Goal: Check status: Check status

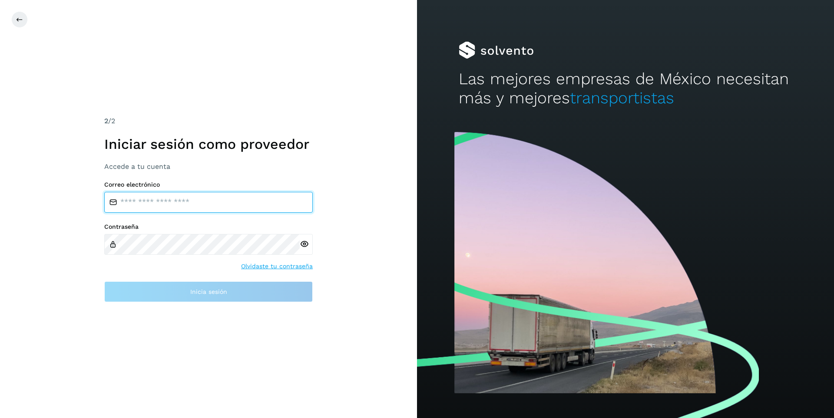
click at [194, 202] on input "email" at bounding box center [208, 202] width 209 height 21
type input "**********"
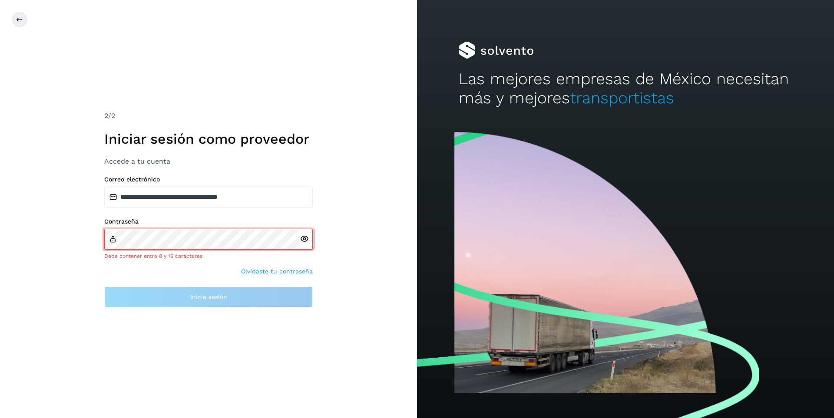
click at [308, 245] on div at bounding box center [306, 239] width 13 height 21
click at [304, 237] on icon at bounding box center [304, 239] width 9 height 9
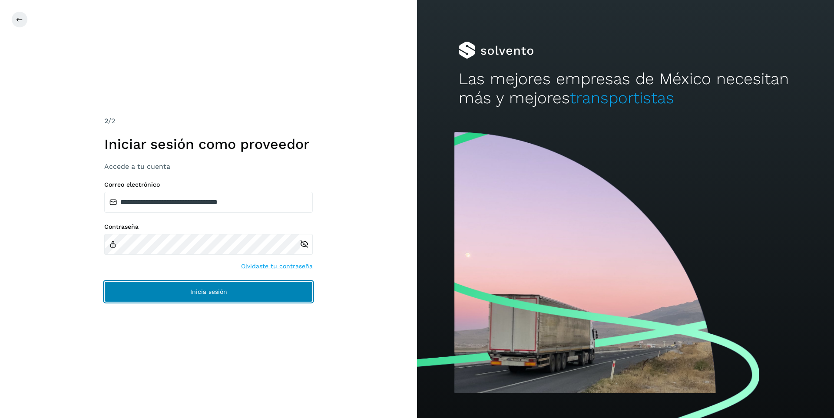
click at [222, 293] on span "Inicia sesión" at bounding box center [208, 292] width 37 height 6
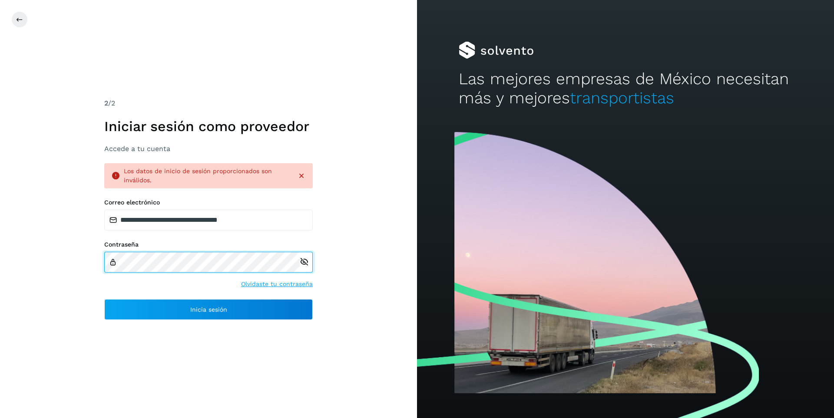
click at [78, 252] on div "**********" at bounding box center [208, 209] width 417 height 418
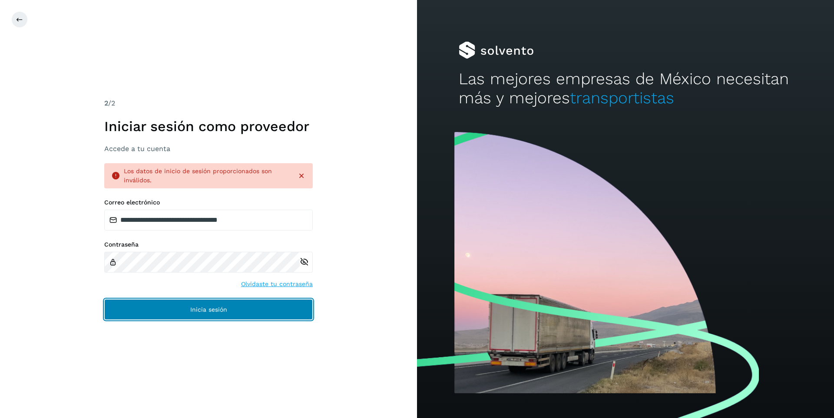
click at [230, 315] on button "Inicia sesión" at bounding box center [208, 309] width 209 height 21
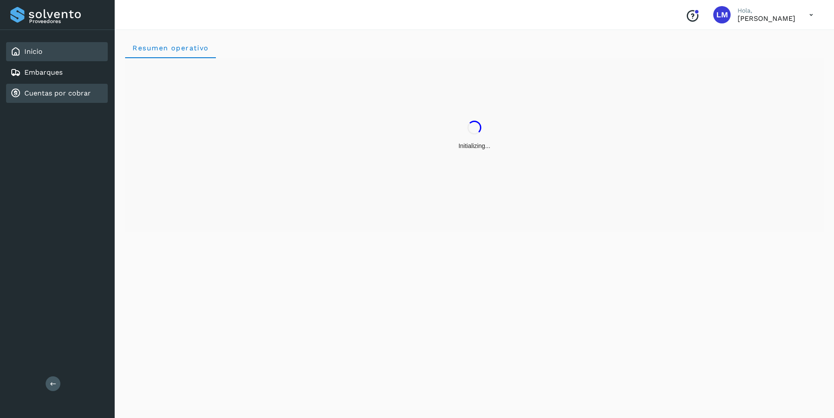
click at [48, 89] on link "Cuentas por cobrar" at bounding box center [57, 93] width 66 height 8
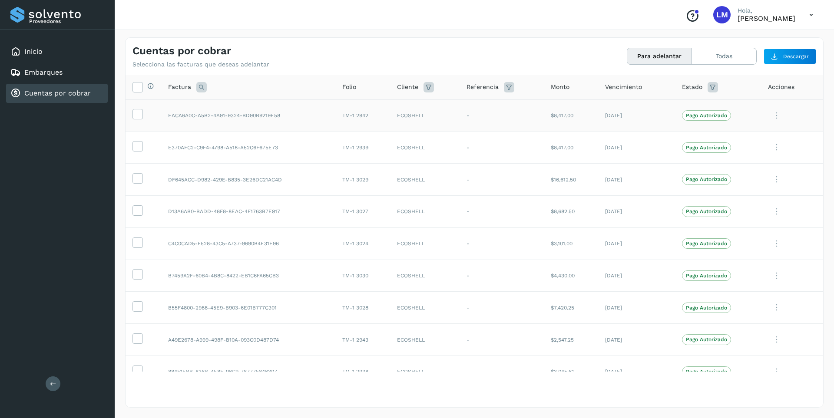
click at [769, 114] on icon at bounding box center [776, 116] width 17 height 18
click at [735, 138] on button "Ver Detalle" at bounding box center [763, 136] width 103 height 17
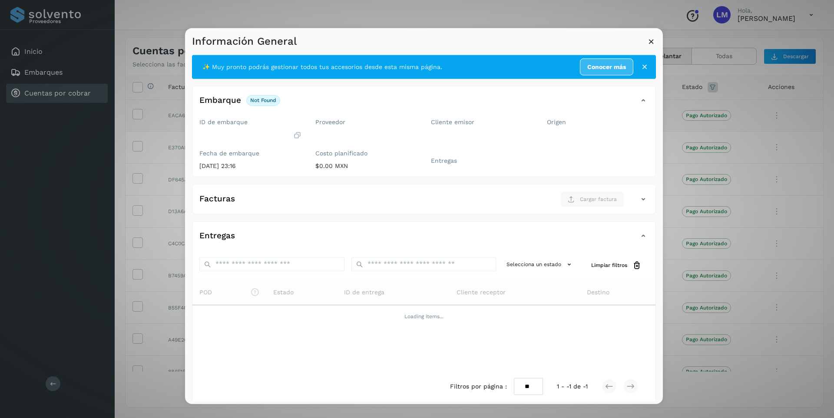
click at [651, 41] on icon at bounding box center [651, 40] width 9 height 9
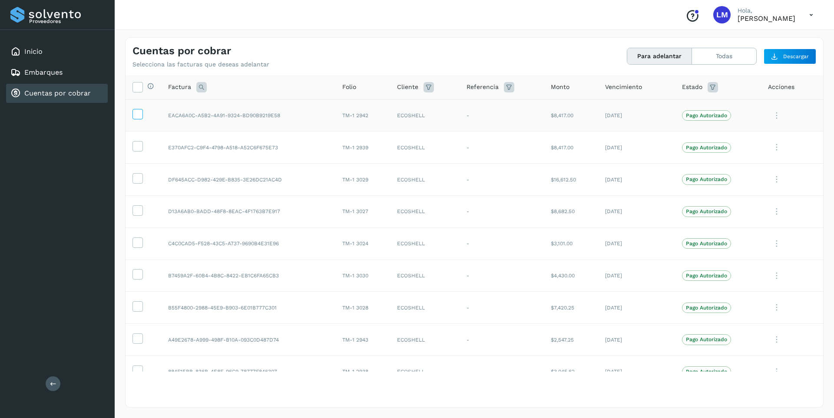
click at [138, 116] on icon at bounding box center [137, 113] width 9 height 9
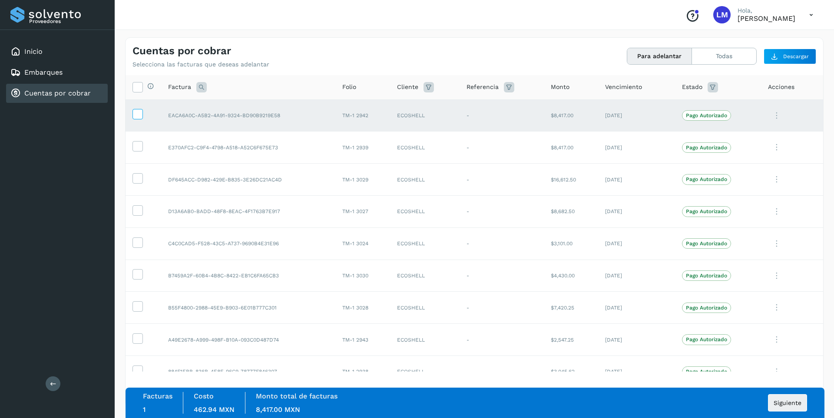
click at [134, 112] on icon at bounding box center [137, 113] width 9 height 9
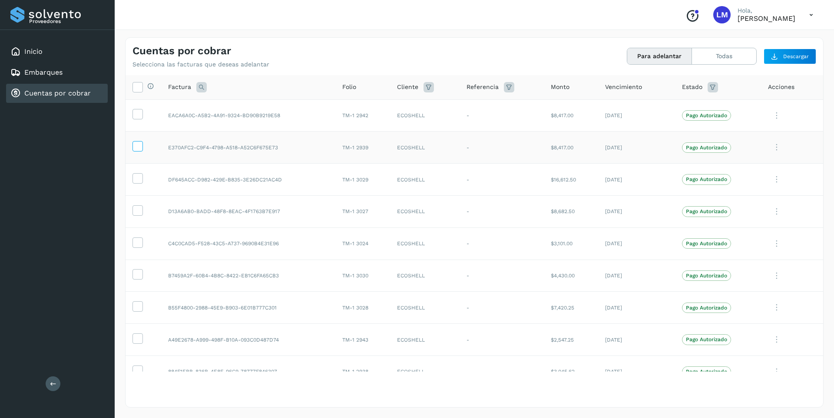
click at [139, 149] on icon at bounding box center [137, 145] width 9 height 9
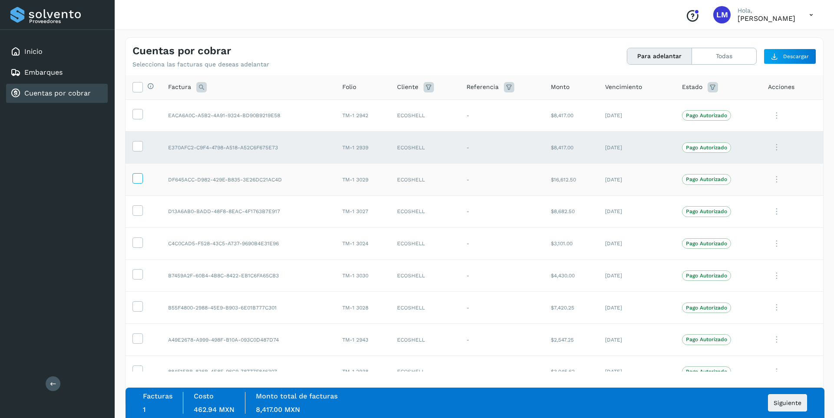
click at [140, 175] on icon at bounding box center [137, 177] width 9 height 9
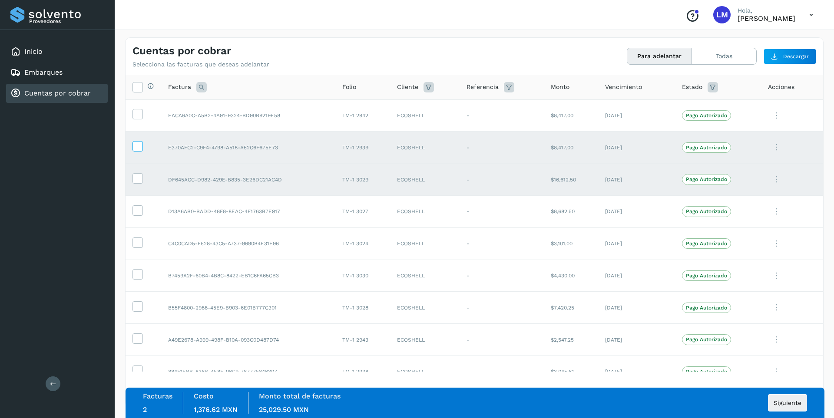
click at [139, 146] on icon at bounding box center [137, 145] width 9 height 9
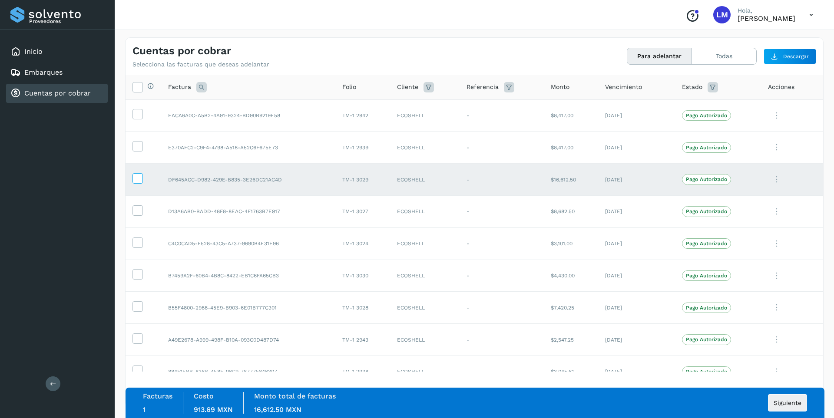
click at [139, 179] on icon at bounding box center [137, 177] width 9 height 9
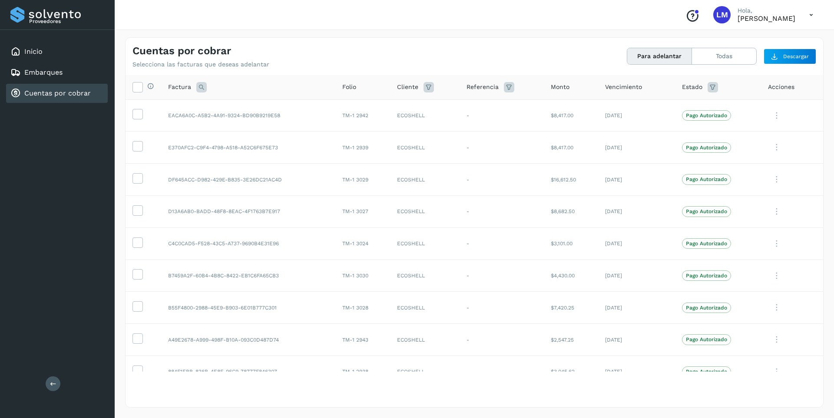
drag, startPoint x: 385, startPoint y: 412, endPoint x: 559, endPoint y: 426, distance: 173.9
click at [559, 418] on html "Proveedores Inicio Embarques Cuentas por cobrar Salir Conoce nuestros beneficio…" at bounding box center [417, 209] width 834 height 418
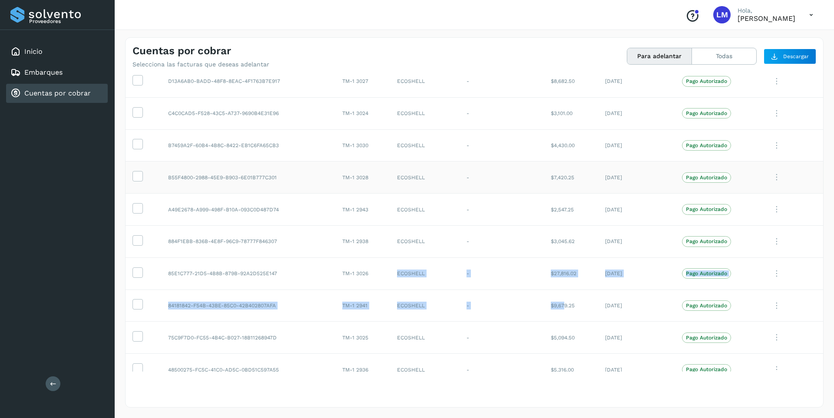
scroll to position [174, 0]
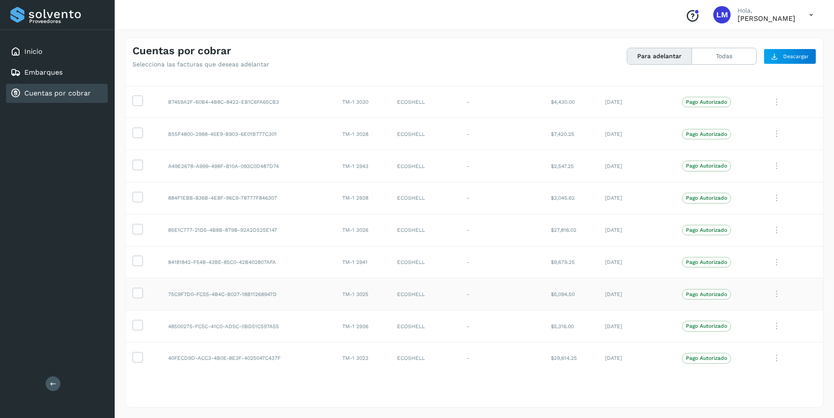
click at [283, 295] on td "75C9F7D0-FC55-4B4C-B027-18B11268947D" at bounding box center [248, 294] width 174 height 32
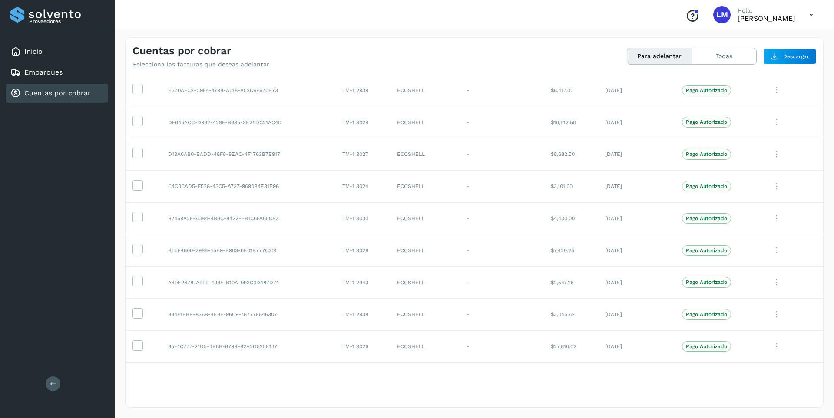
scroll to position [0, 0]
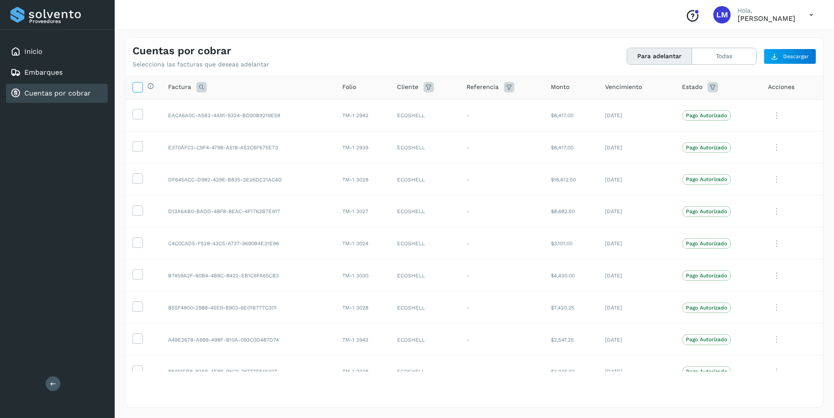
click at [139, 87] on icon at bounding box center [137, 86] width 9 height 9
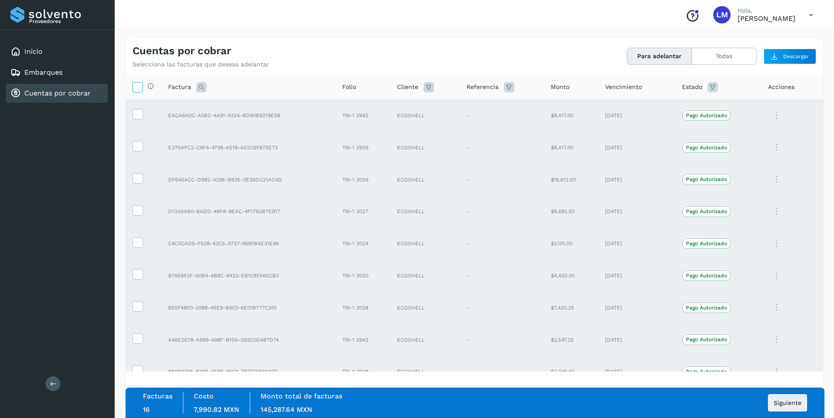
click at [133, 83] on icon at bounding box center [137, 86] width 9 height 9
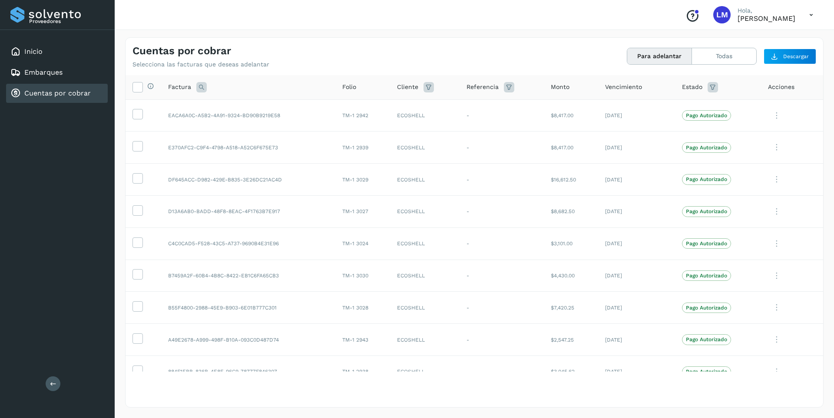
click at [714, 89] on div "Estado" at bounding box center [718, 87] width 72 height 10
click at [55, 76] on link "Embarques" at bounding box center [43, 72] width 38 height 8
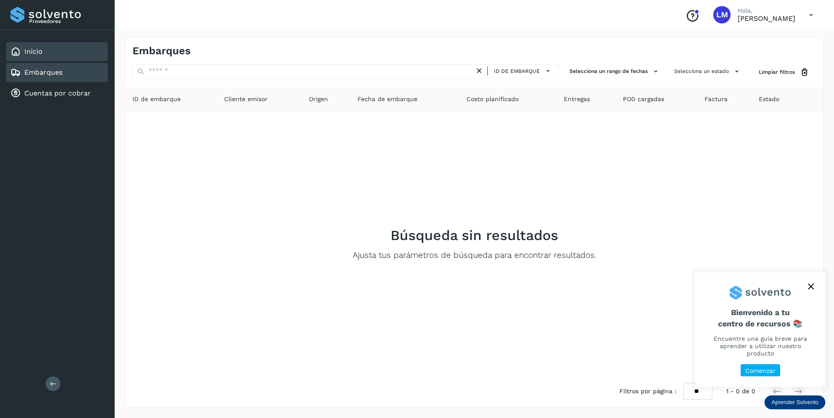
click at [39, 53] on link "Inicio" at bounding box center [33, 51] width 18 height 8
